Goal: Information Seeking & Learning: Compare options

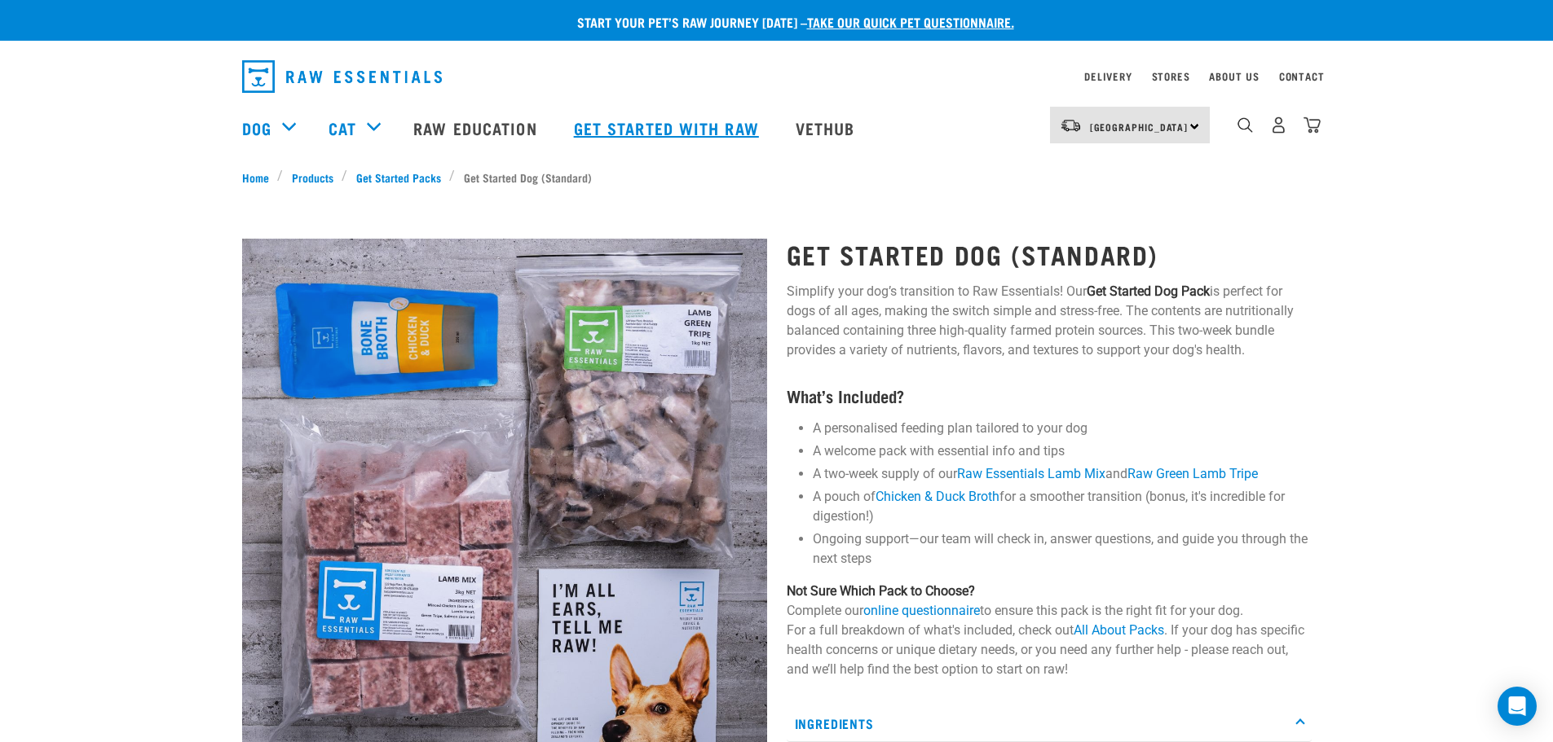
click at [652, 131] on link "Get started with Raw" at bounding box center [668, 127] width 222 height 65
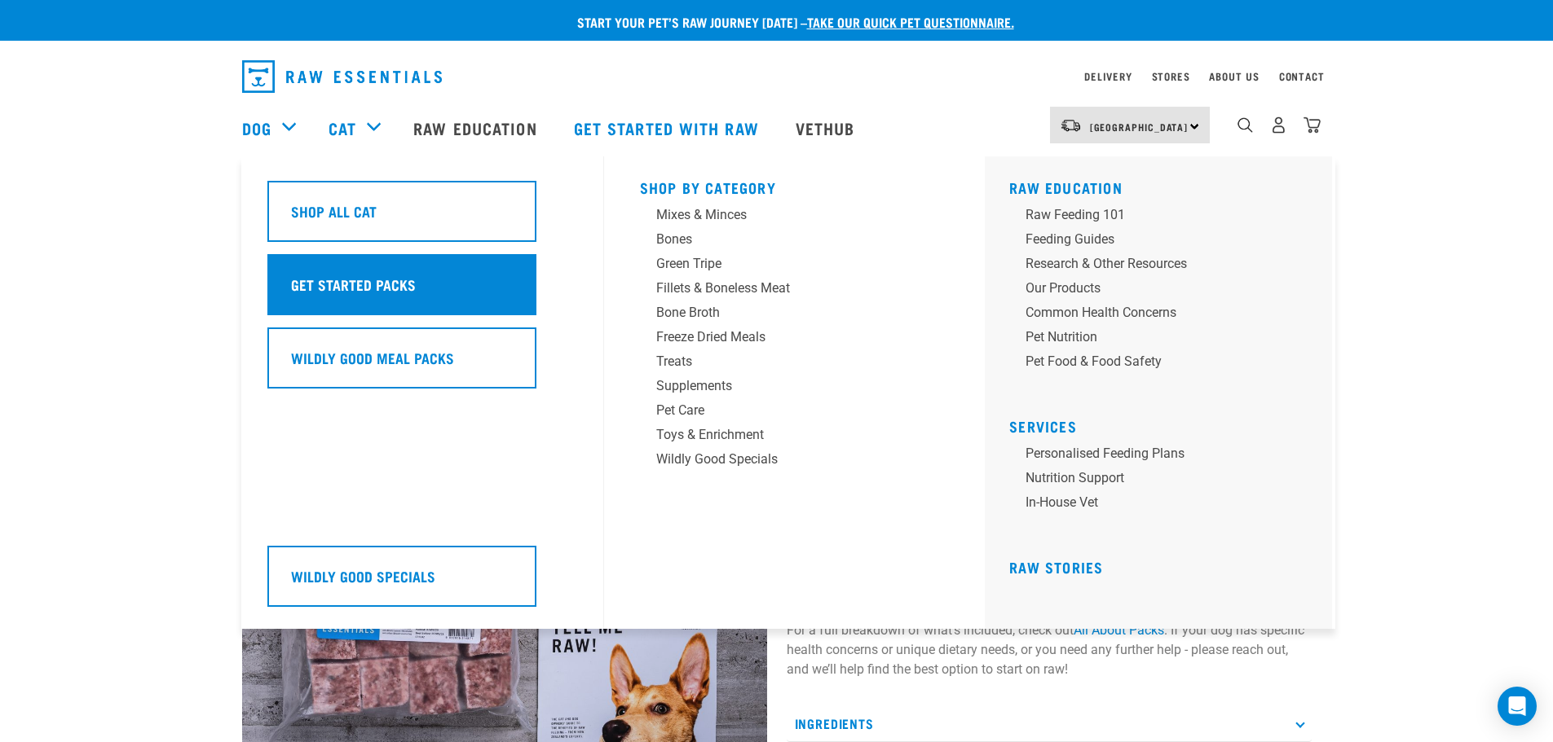
click at [350, 302] on div "Get Started Packs" at bounding box center [401, 284] width 269 height 61
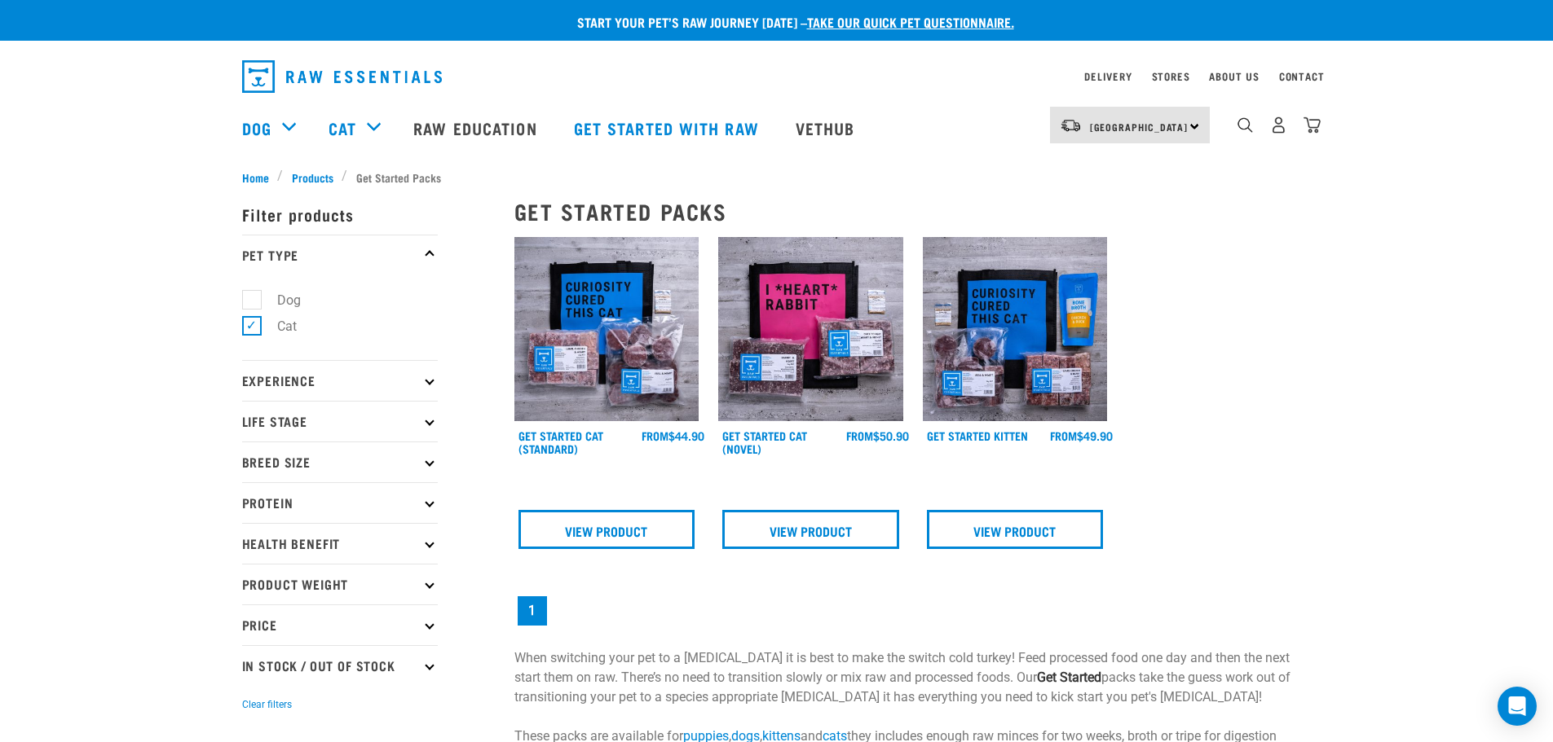
click at [251, 301] on label "Dog" at bounding box center [279, 300] width 56 height 20
click at [251, 301] on input "Dog" at bounding box center [247, 297] width 11 height 11
checkbox input "true"
click at [251, 328] on label "Cat" at bounding box center [277, 326] width 52 height 20
click at [248, 328] on input "Cat" at bounding box center [247, 324] width 11 height 11
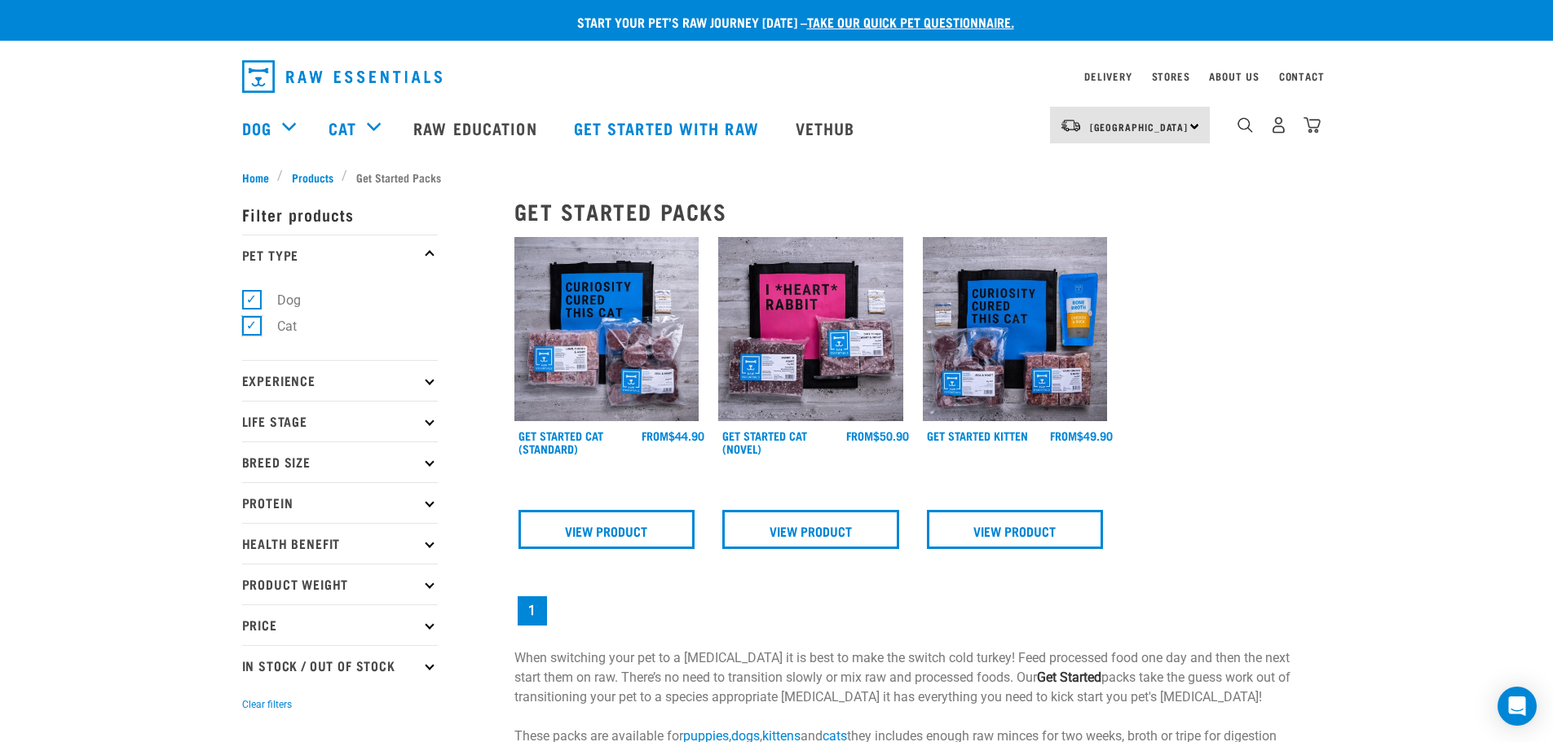
checkbox input "false"
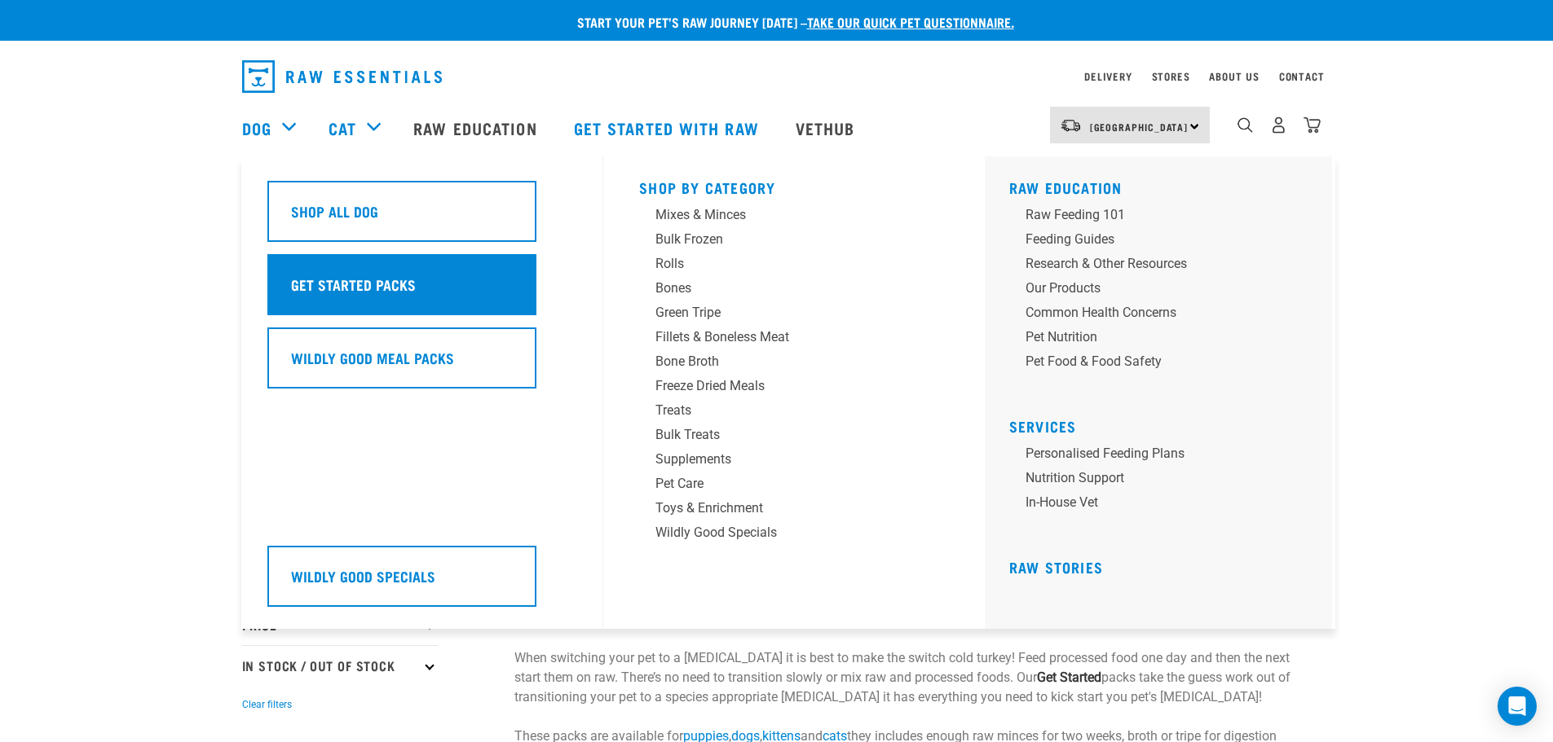
click at [401, 280] on h5 "Get Started Packs" at bounding box center [353, 284] width 125 height 21
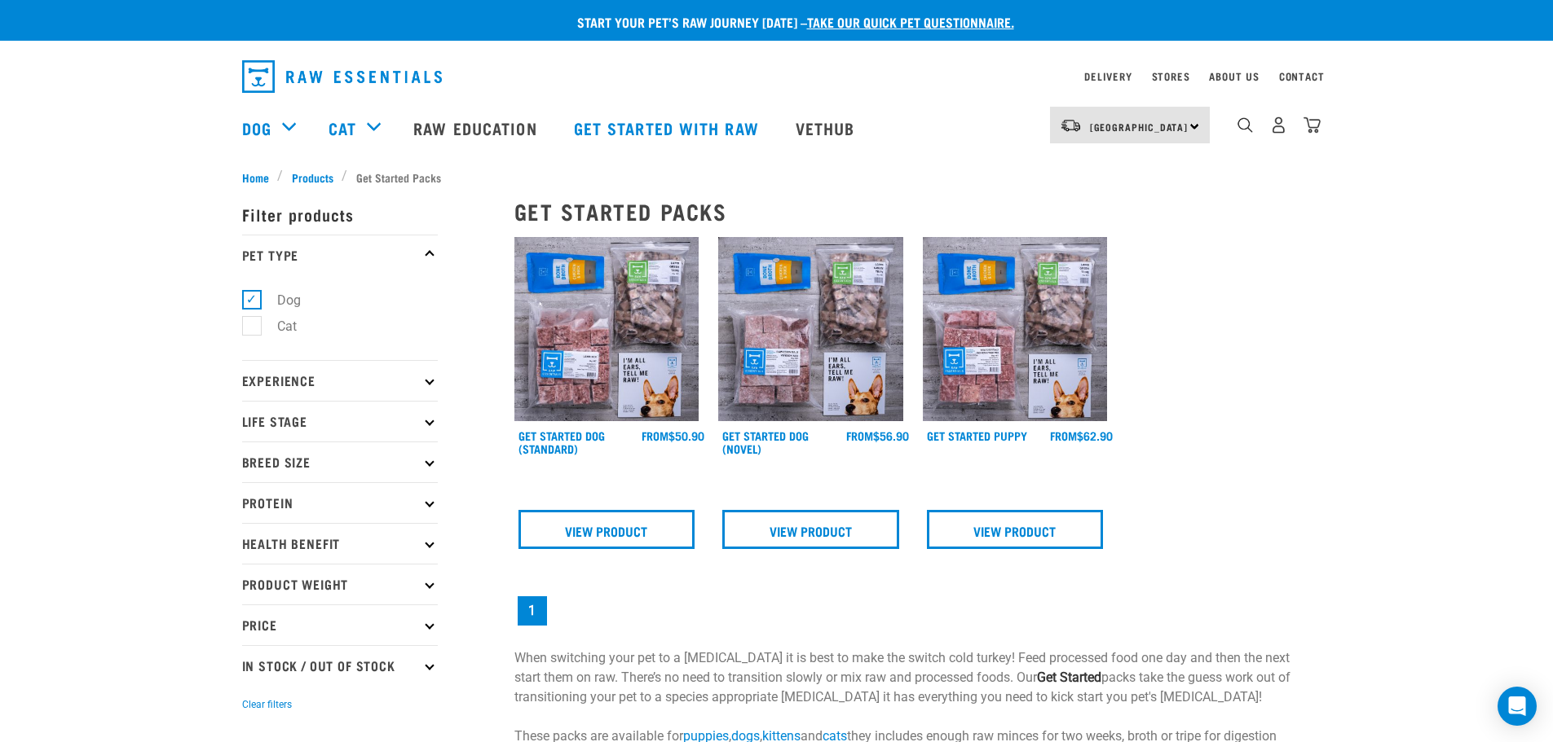
click at [306, 386] on p "Experience" at bounding box center [340, 380] width 196 height 41
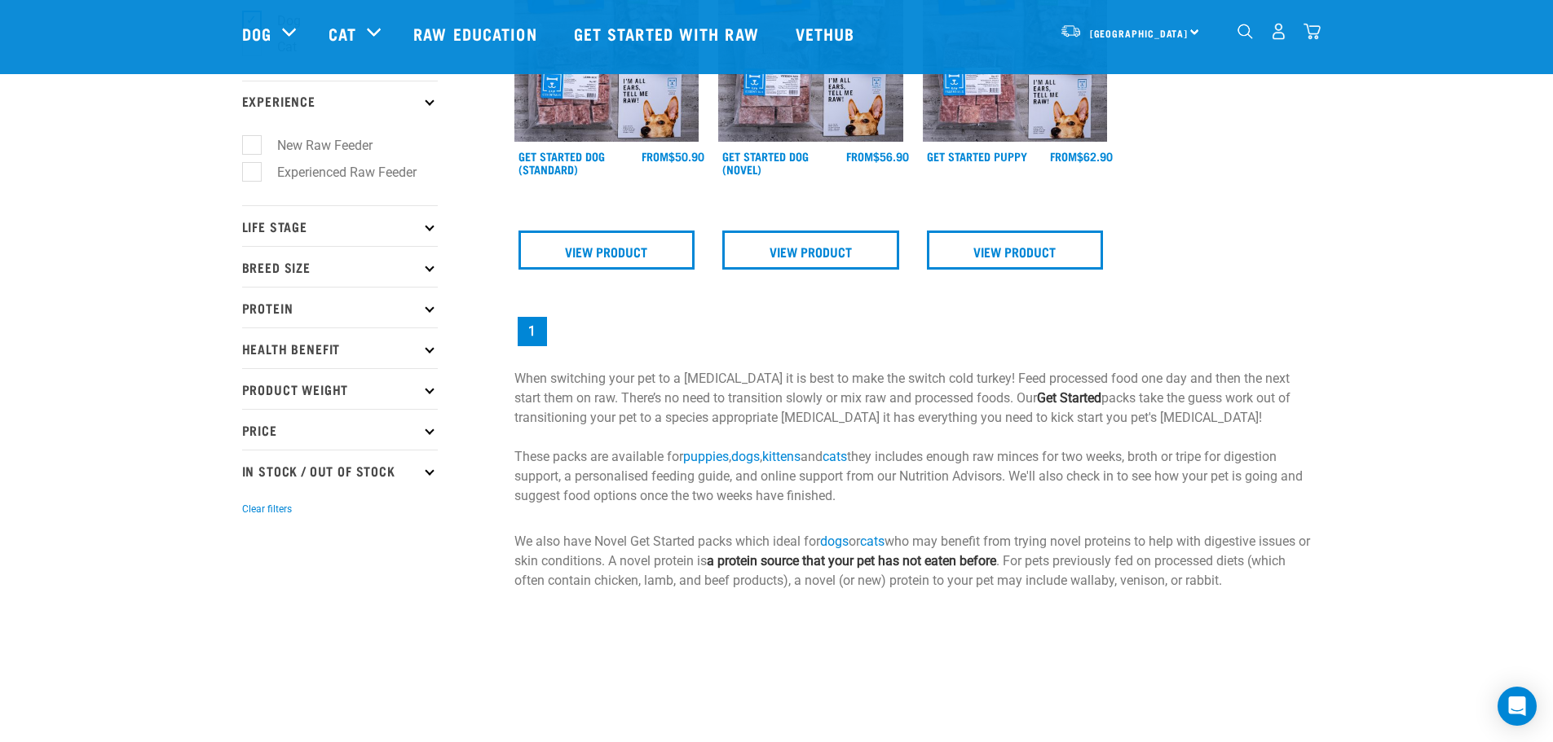
scroll to position [163, 0]
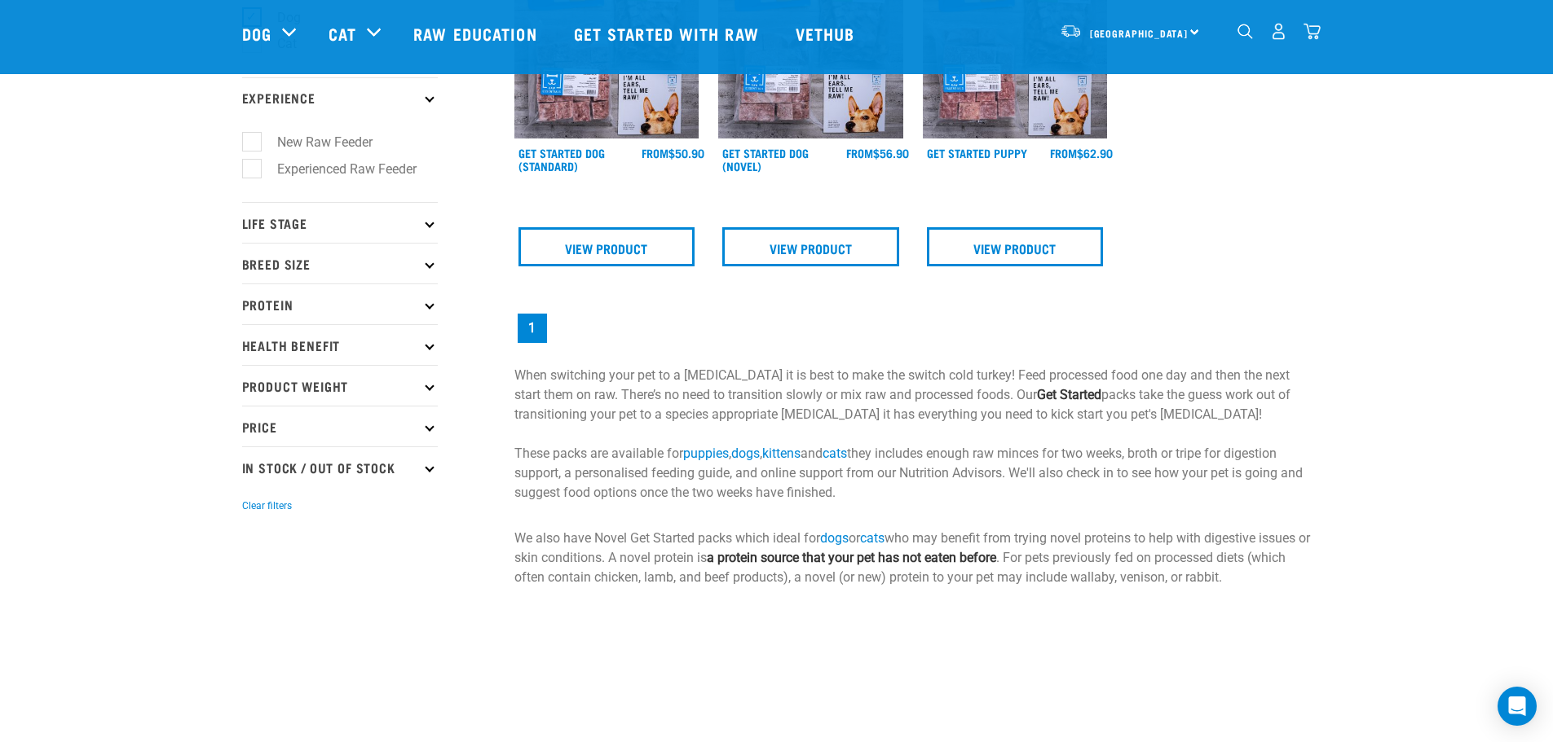
click at [378, 226] on p "Life Stage" at bounding box center [340, 222] width 196 height 41
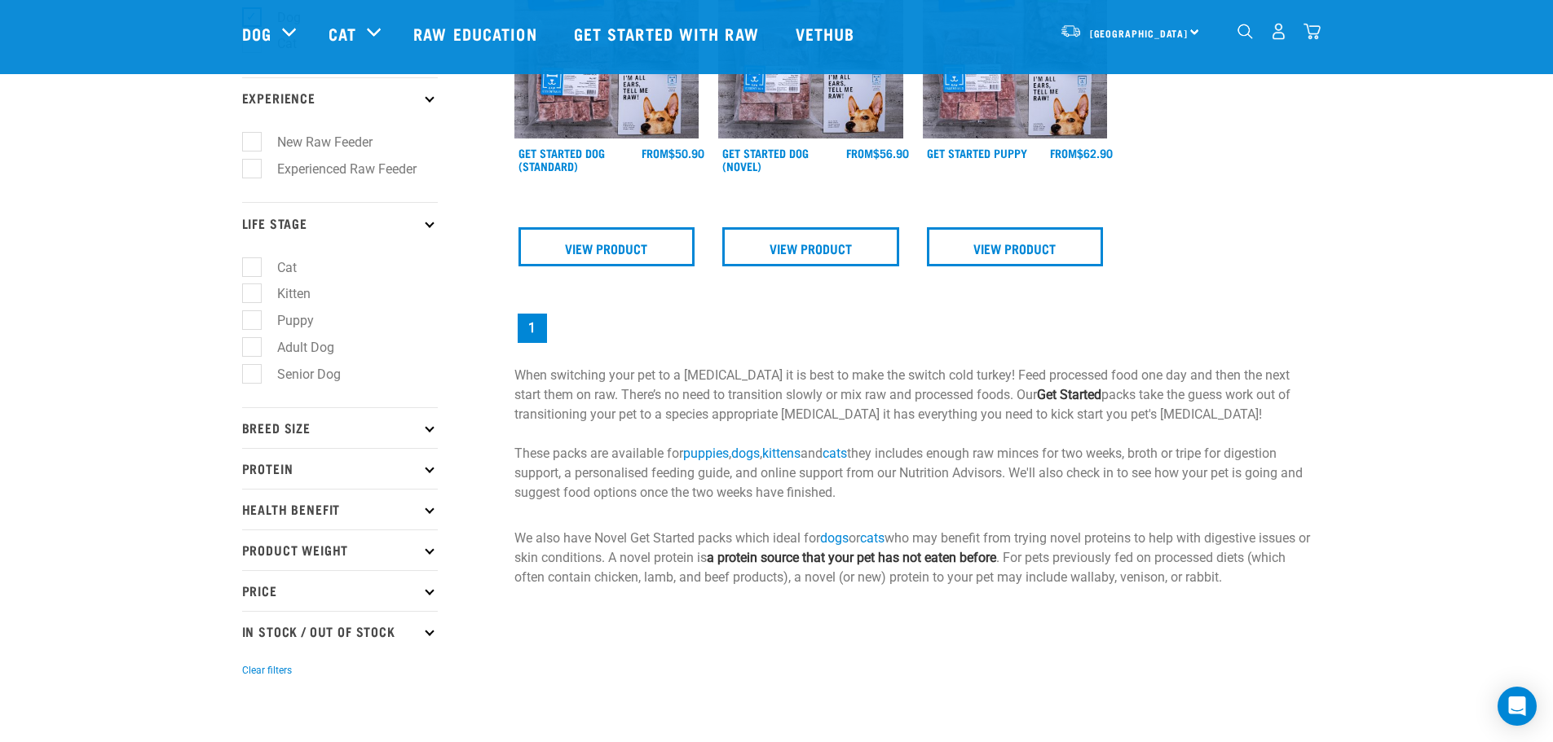
click at [251, 372] on label "Senior Dog" at bounding box center [299, 374] width 96 height 20
click at [250, 372] on input "Senior Dog" at bounding box center [247, 371] width 11 height 11
checkbox input "true"
click at [146, 357] on div "Start your pet’s raw journey [DATE] – take our quick pet questionnaire. Deliver…" at bounding box center [776, 266] width 1553 height 859
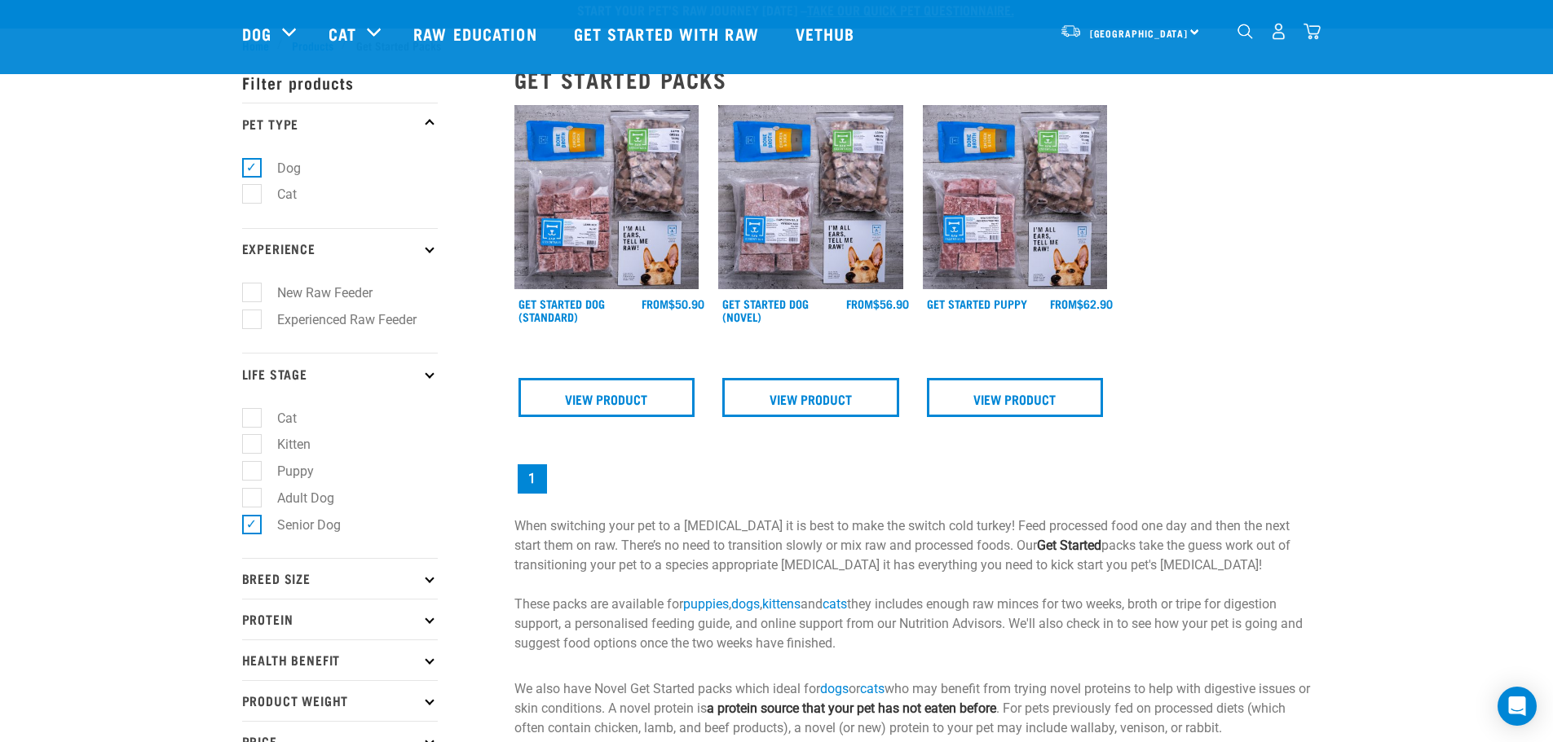
scroll to position [0, 0]
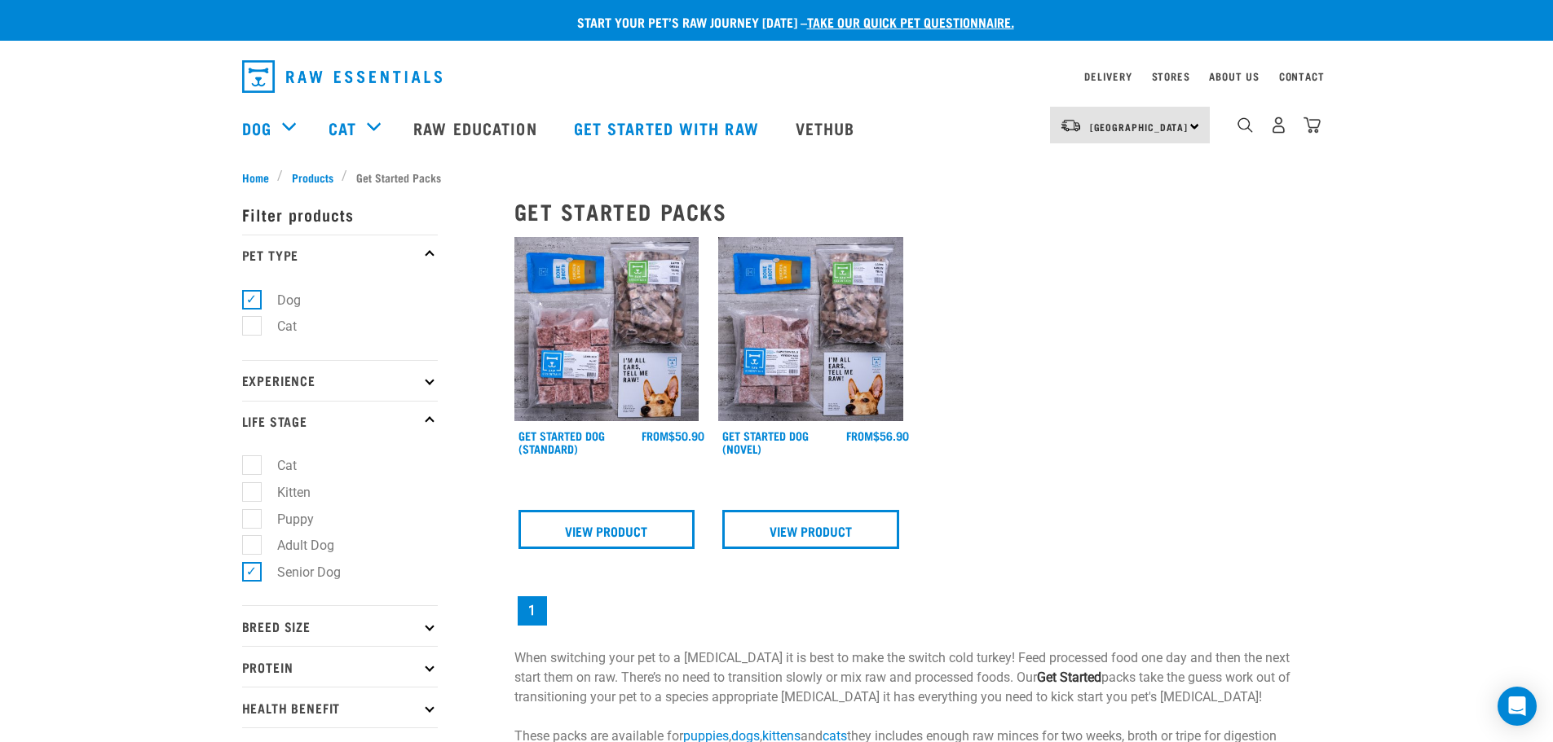
click at [318, 176] on div "× Filter products Pet Type Dog Cat Experience New Raw Feeder Experienced Raw Fe…" at bounding box center [368, 540] width 272 height 728
click at [323, 179] on div "× Filter products Pet Type Dog Cat Experience New Raw Feeder Experienced Raw Fe…" at bounding box center [368, 540] width 272 height 728
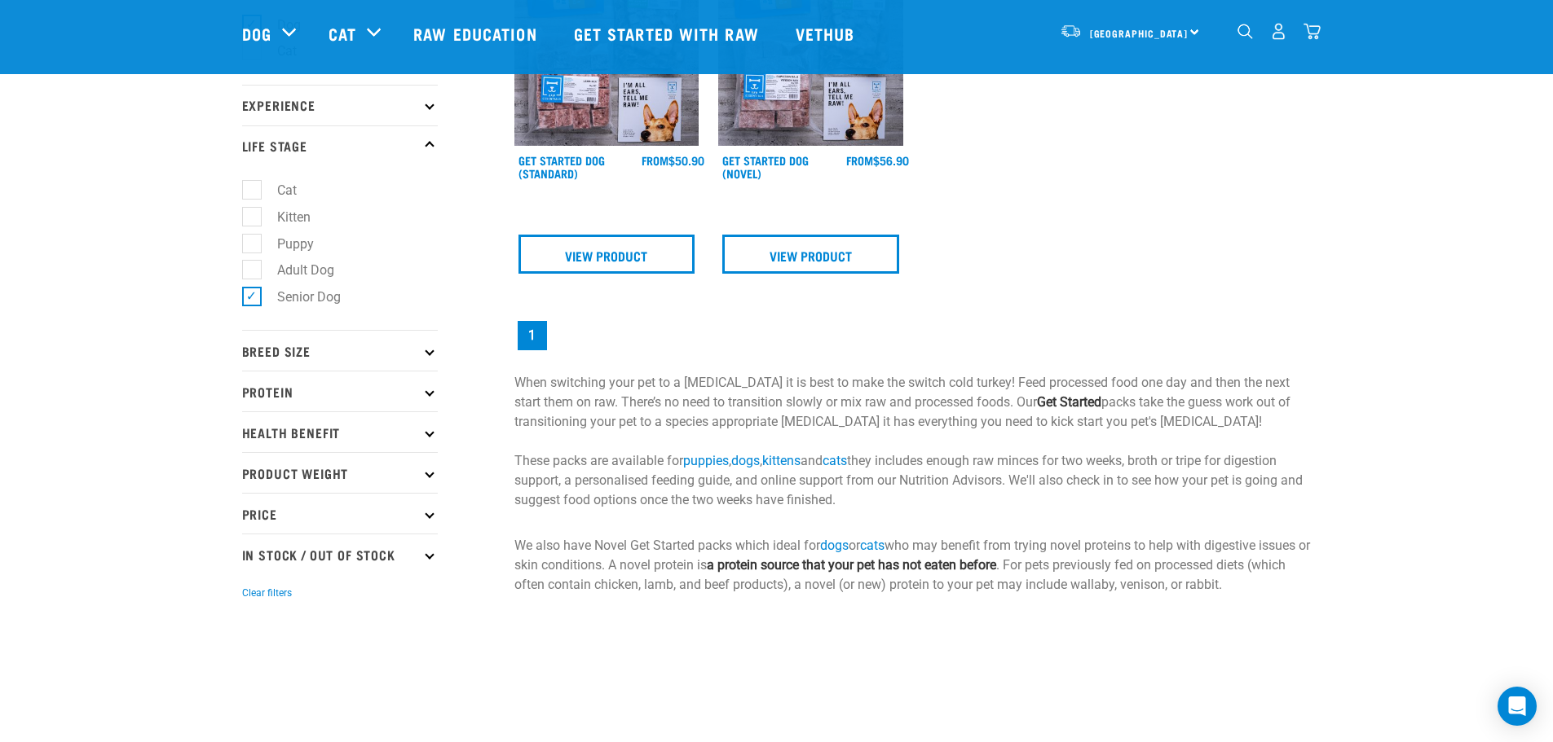
scroll to position [244, 0]
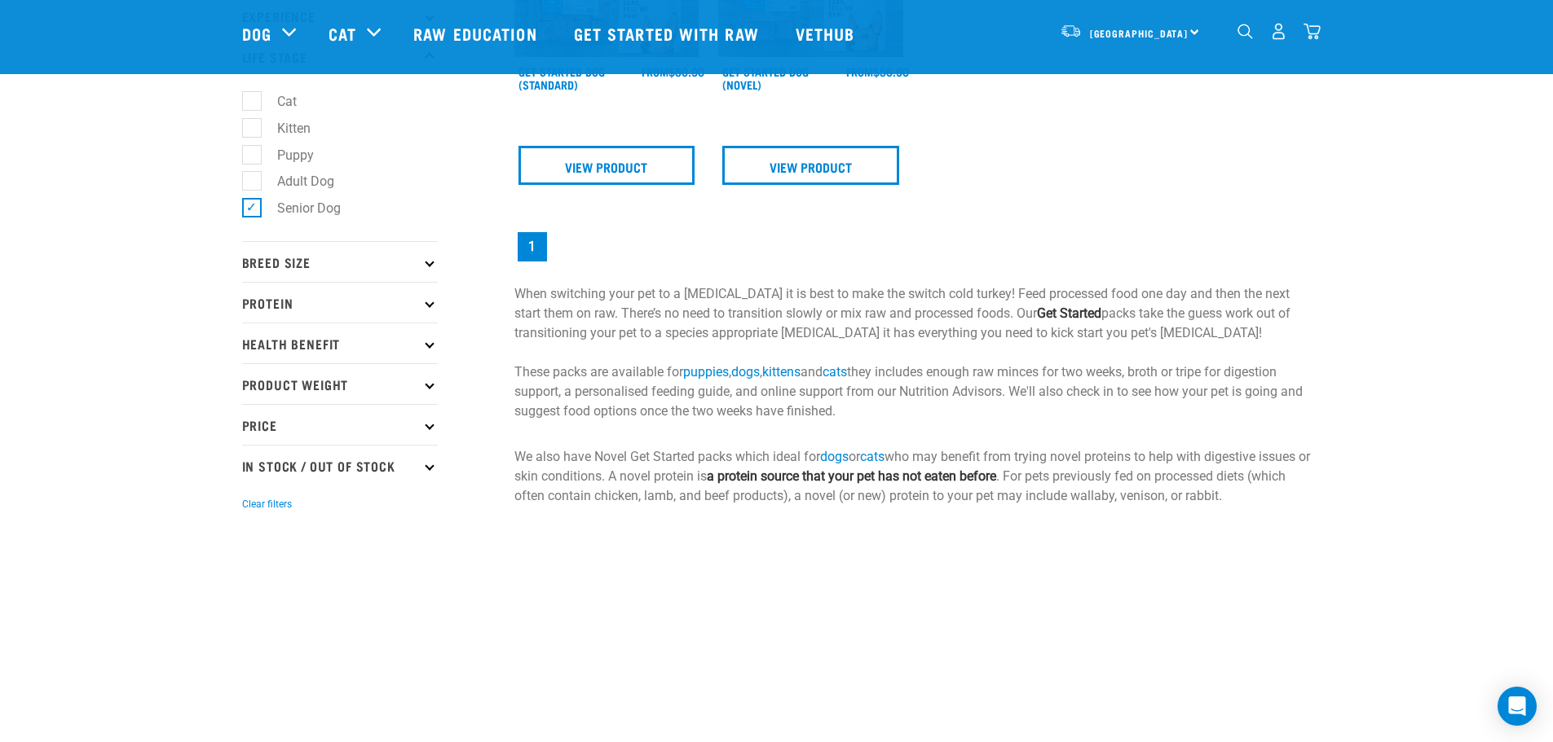
click at [293, 385] on p "Product Weight" at bounding box center [340, 383] width 196 height 41
click at [308, 531] on p "Price" at bounding box center [340, 536] width 196 height 41
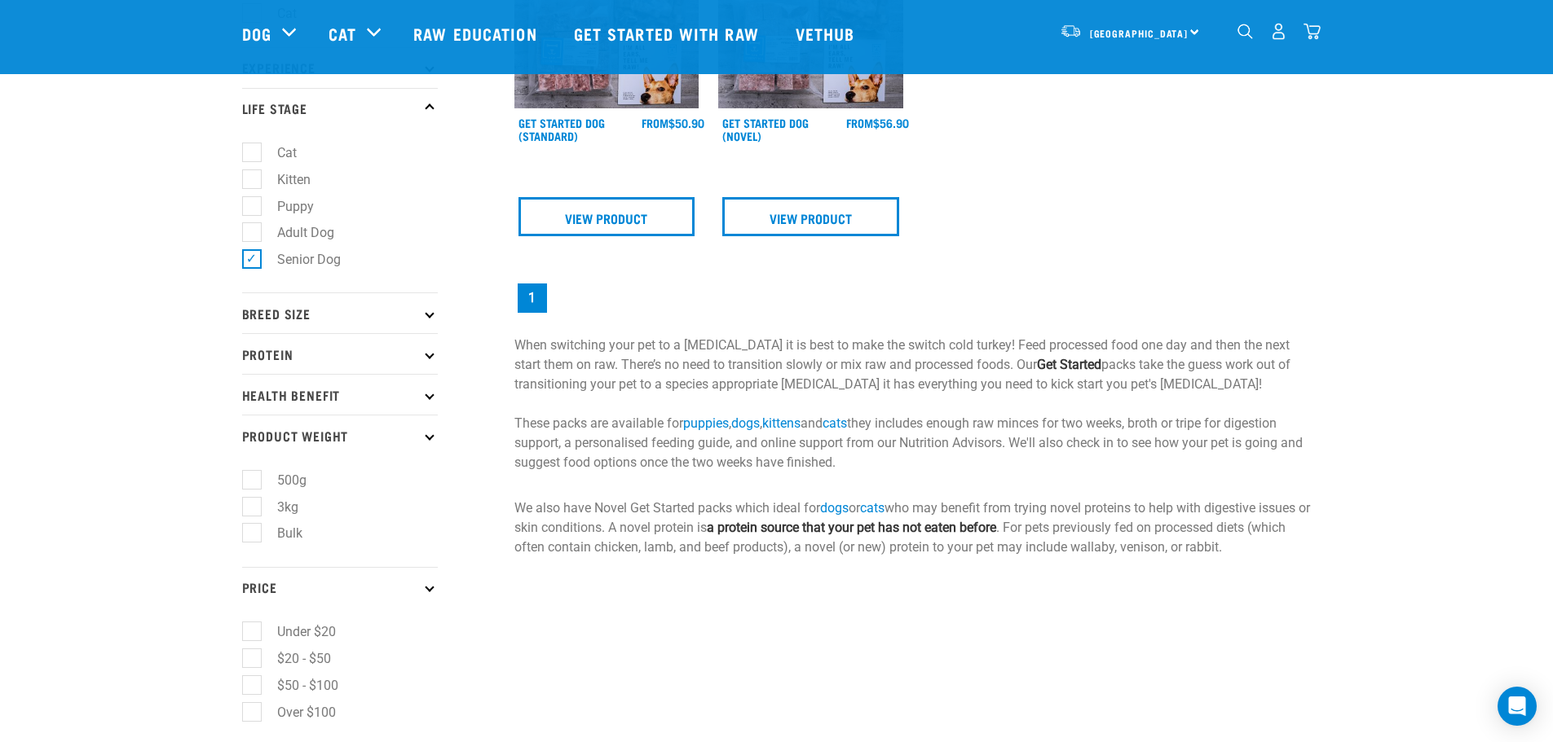
scroll to position [0, 0]
